Goal: Task Accomplishment & Management: Use online tool/utility

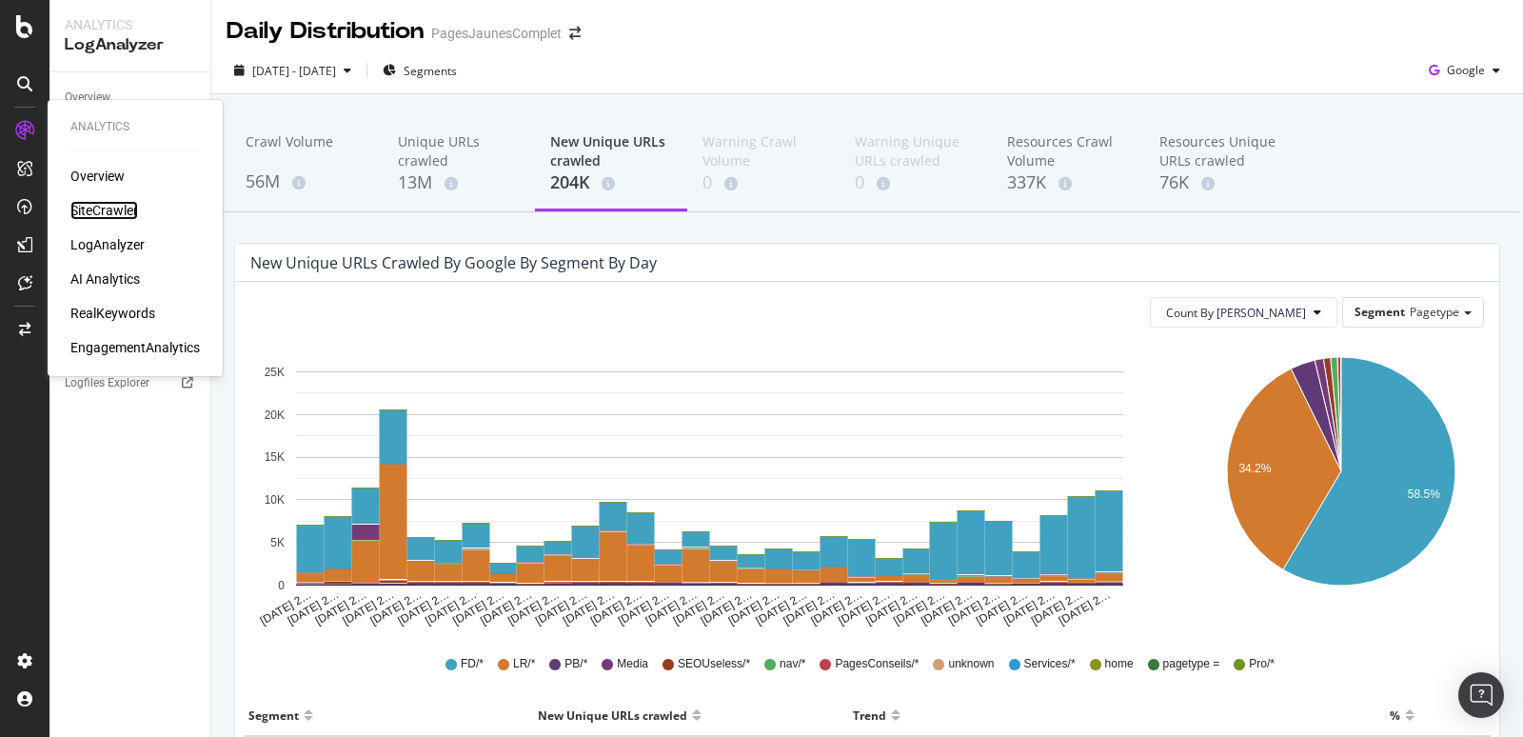
click at [121, 210] on div "SiteCrawler" at bounding box center [104, 210] width 68 height 19
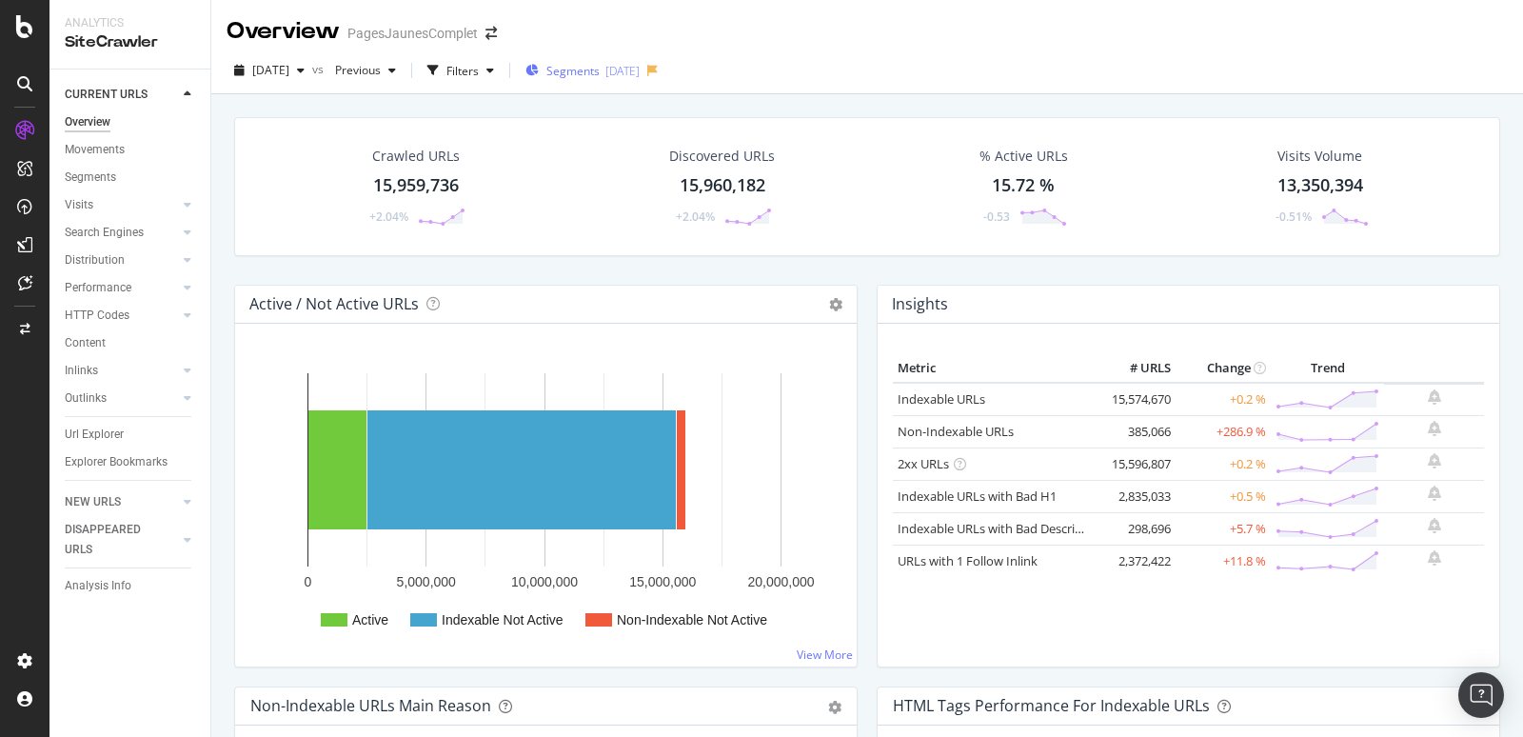
click at [600, 72] on span "Segments" at bounding box center [572, 71] width 53 height 16
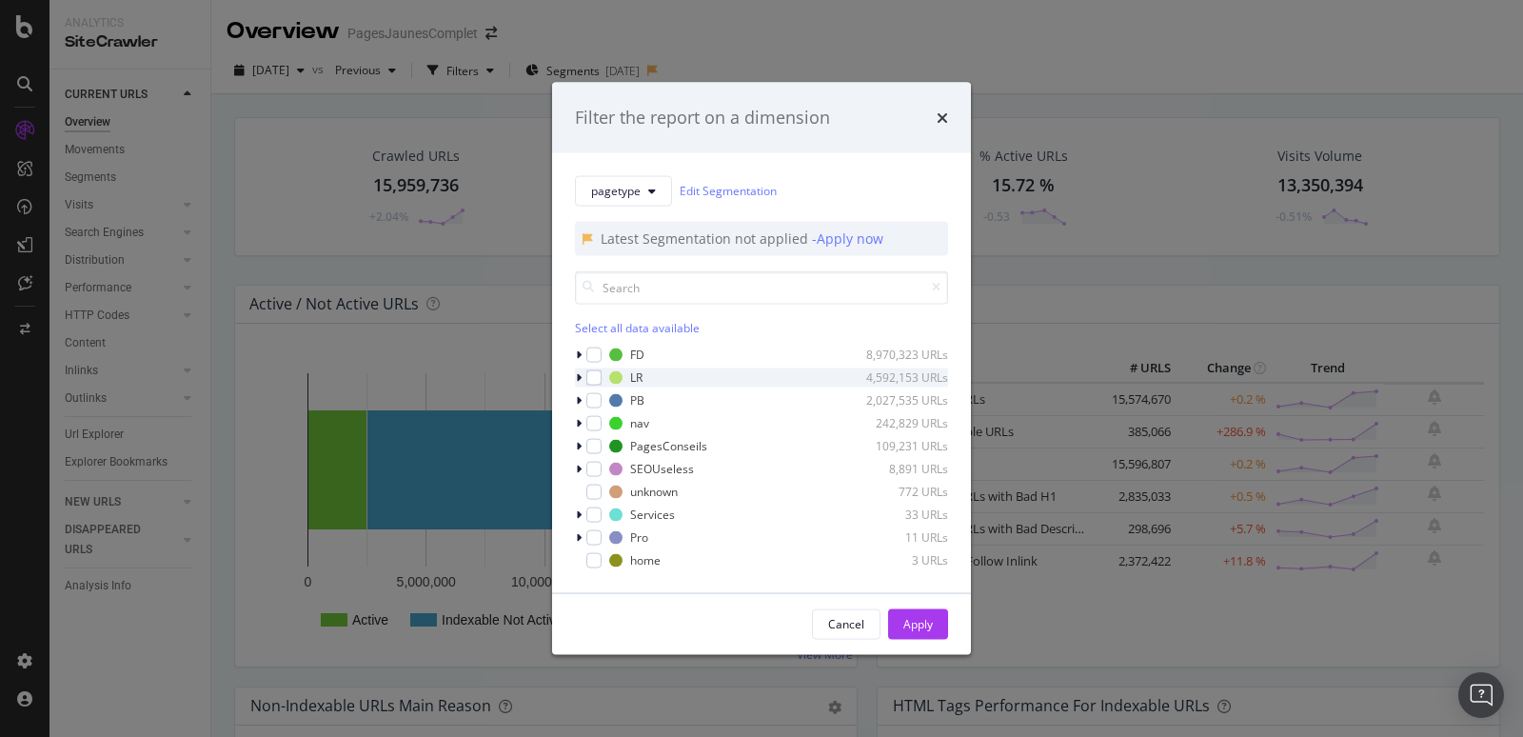
click at [579, 376] on icon "modal" at bounding box center [579, 376] width 6 height 11
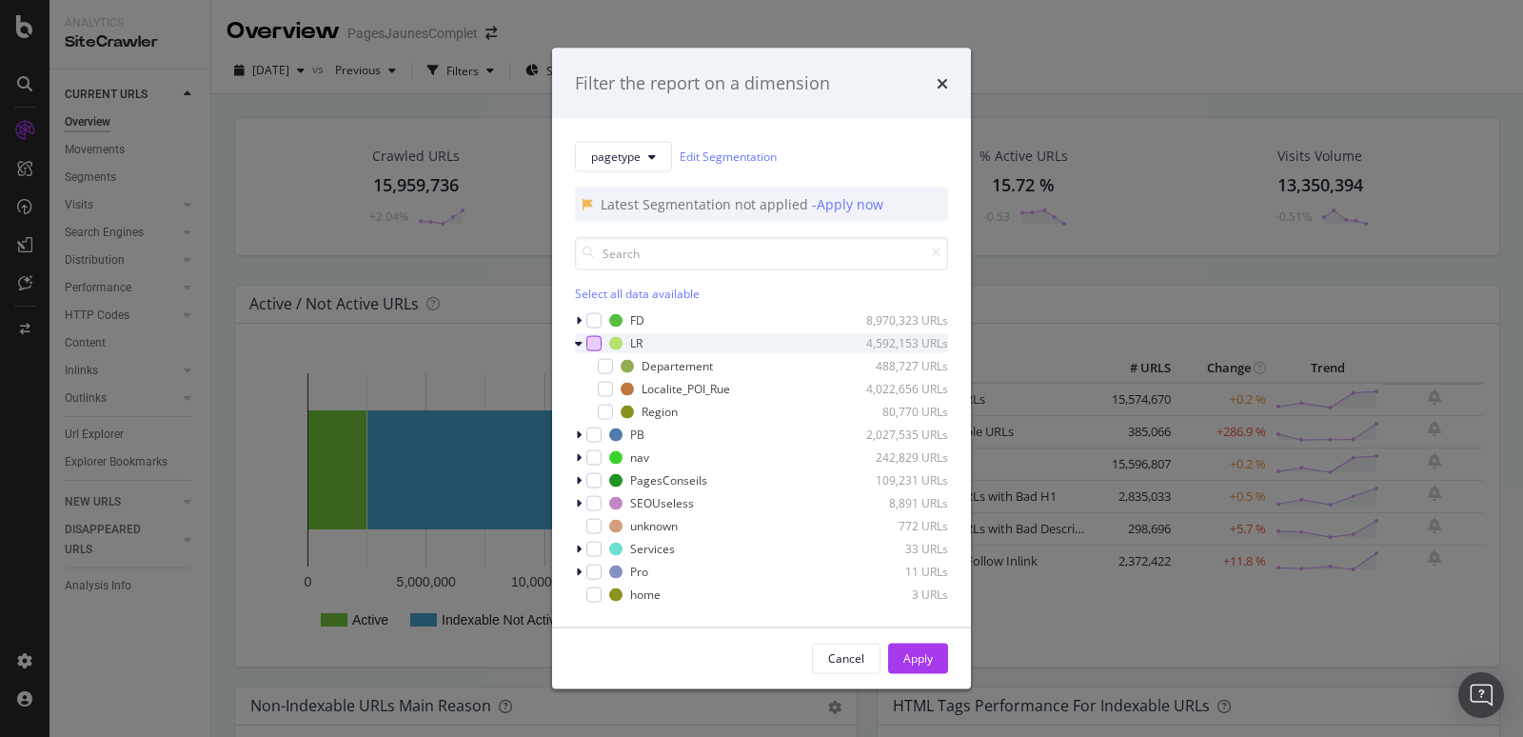
click at [597, 345] on div "modal" at bounding box center [593, 342] width 15 height 15
click at [921, 644] on div "Apply" at bounding box center [918, 657] width 30 height 29
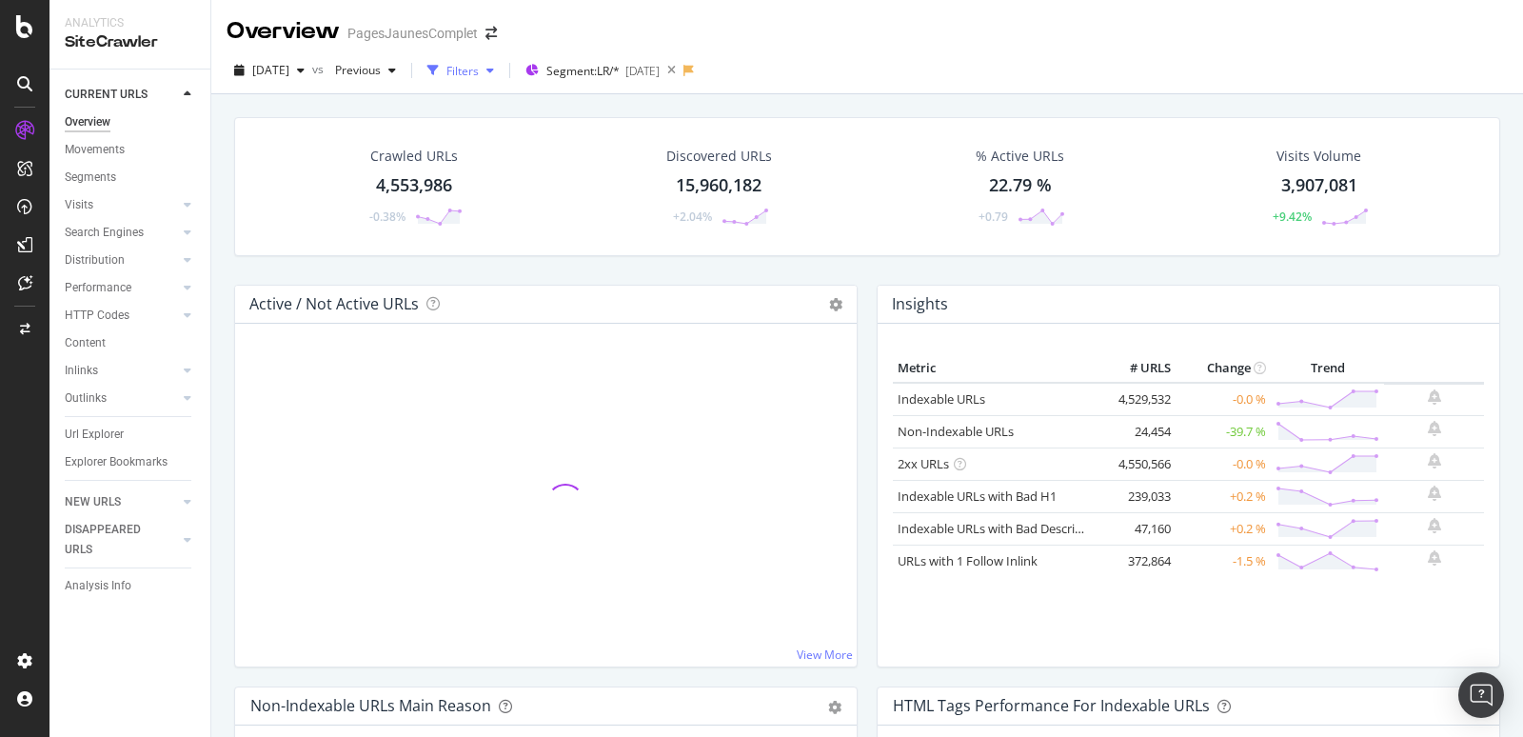
click at [479, 64] on div "Filters" at bounding box center [462, 71] width 32 height 16
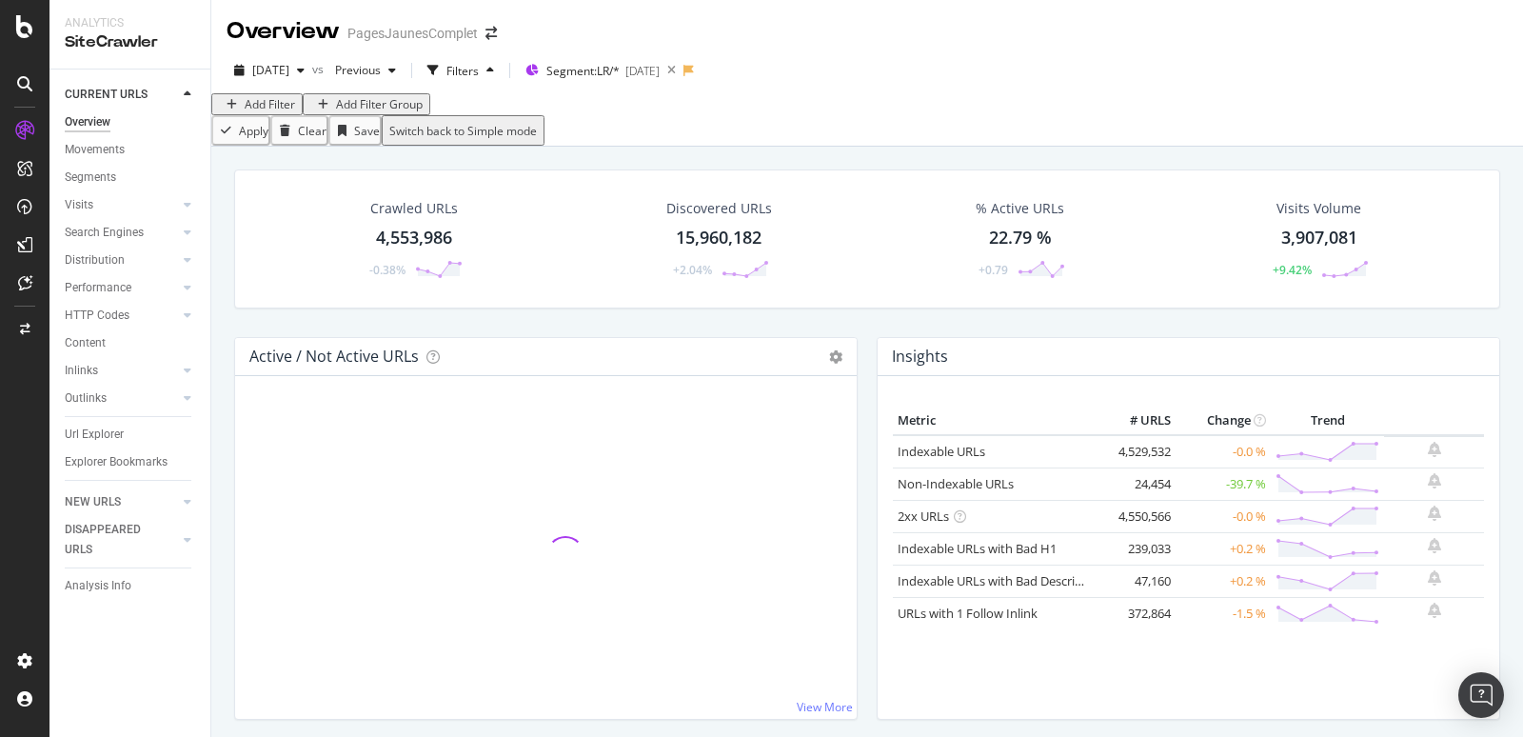
click at [281, 112] on div "Add Filter" at bounding box center [270, 104] width 50 height 16
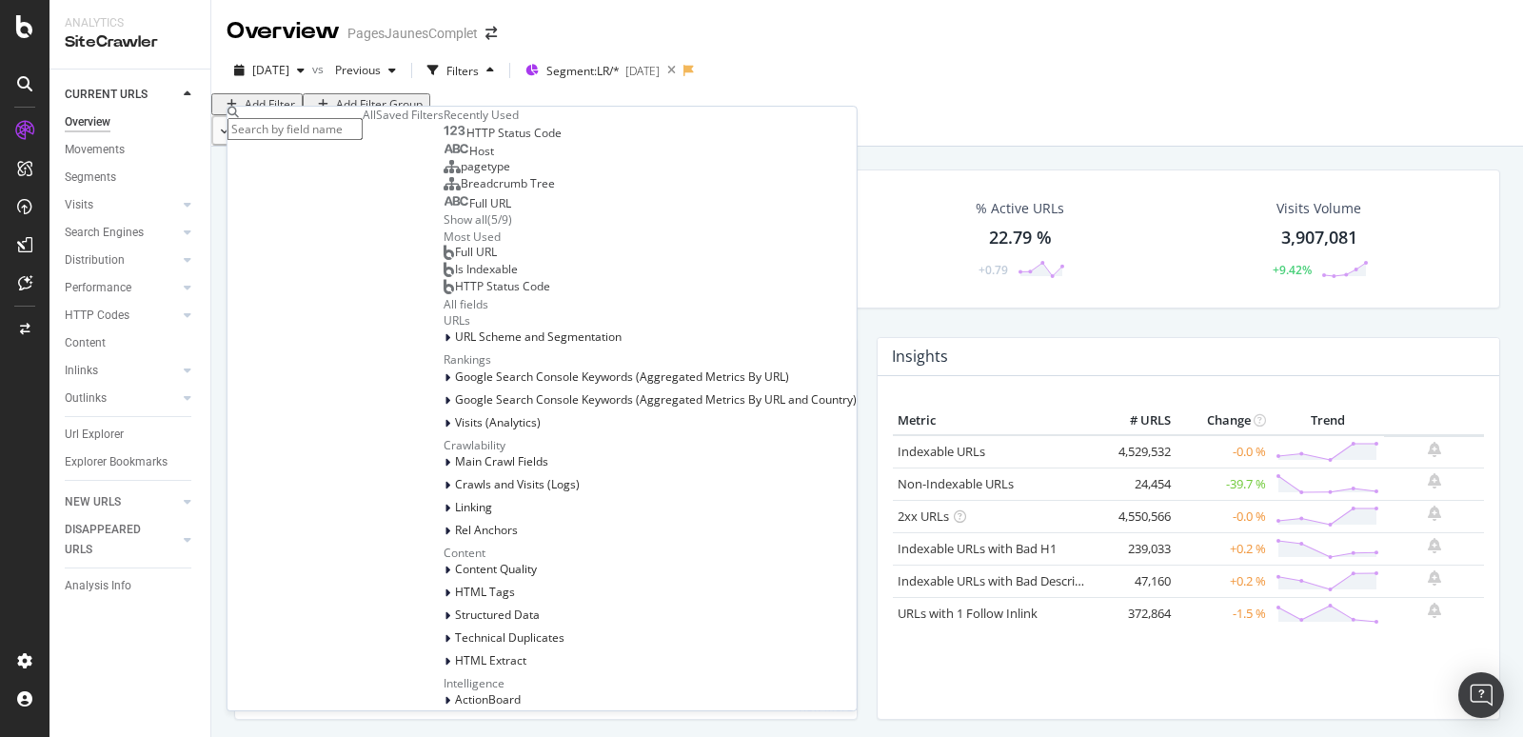
click at [466, 141] on span "HTTP Status Code" at bounding box center [513, 133] width 95 height 16
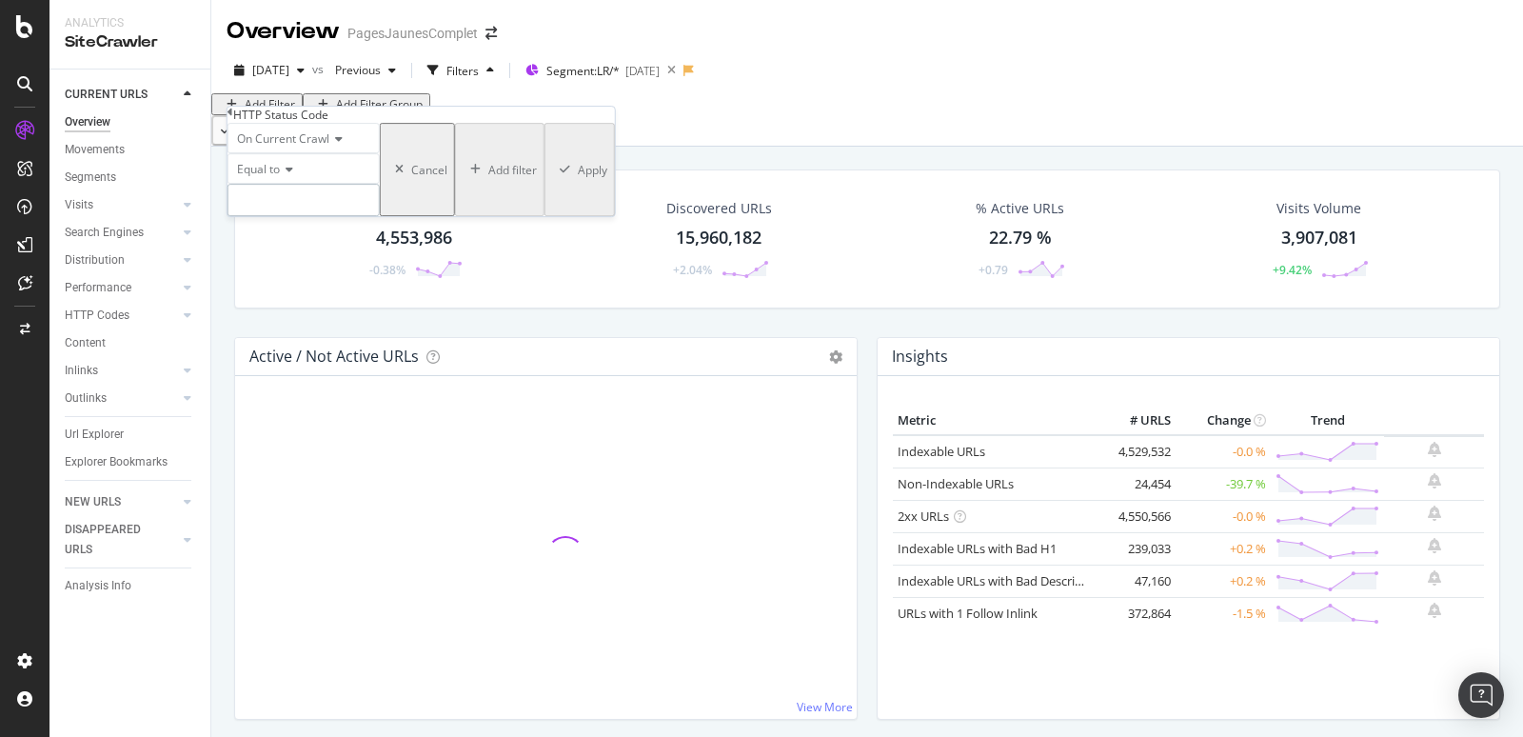
click at [297, 216] on input "number" at bounding box center [303, 200] width 152 height 32
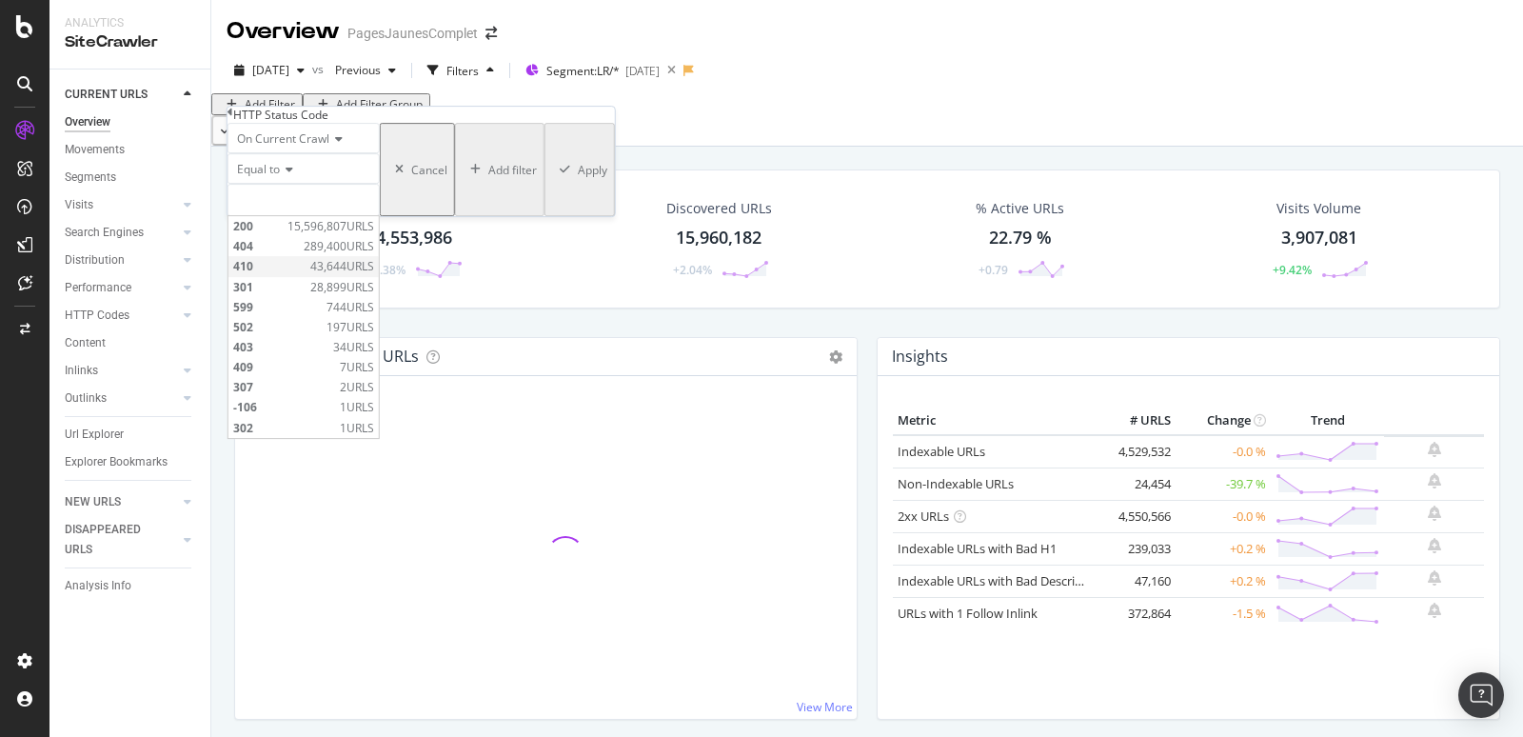
click at [280, 275] on span "410" at bounding box center [269, 267] width 72 height 16
type input "410"
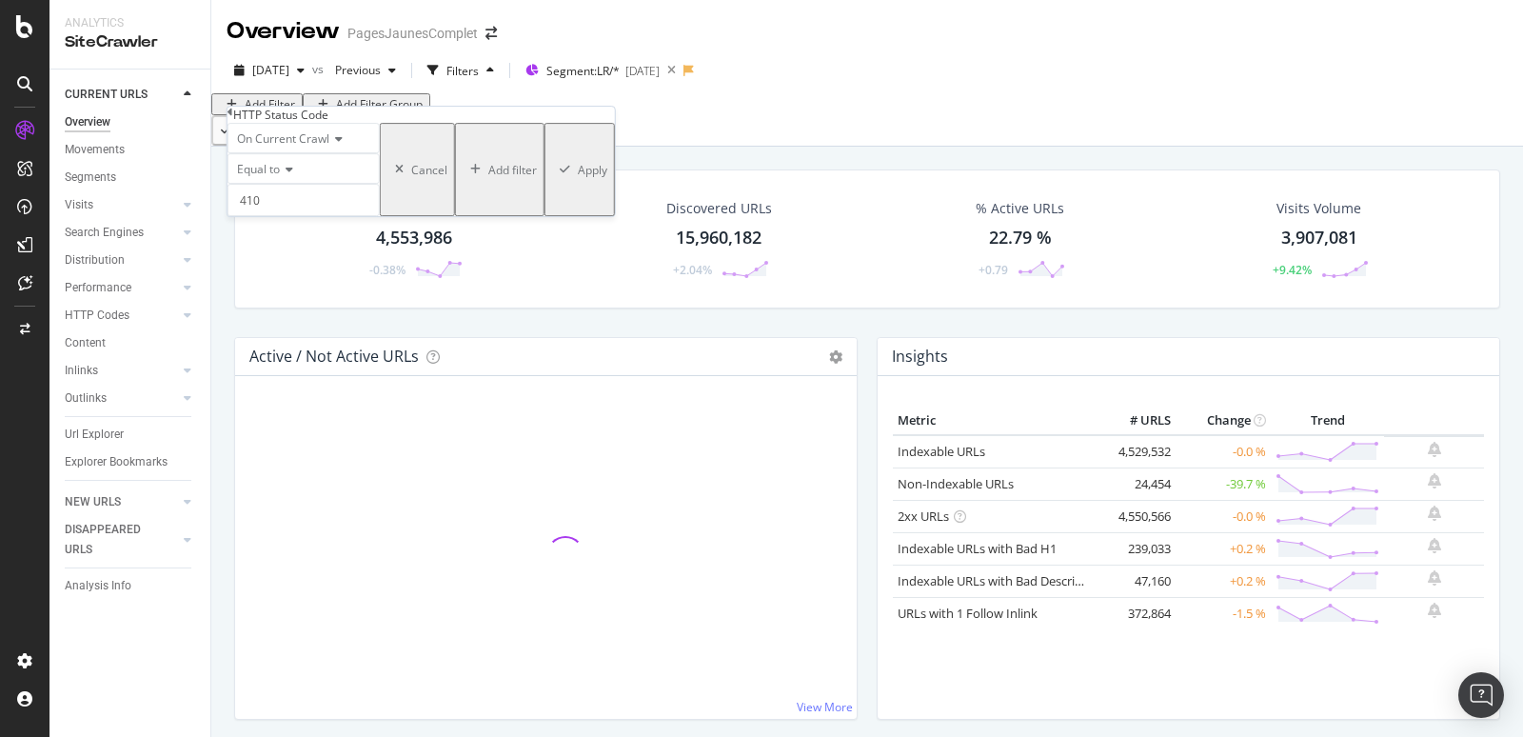
click at [578, 178] on div "Apply" at bounding box center [593, 170] width 30 height 16
